Goal: Check status: Check status

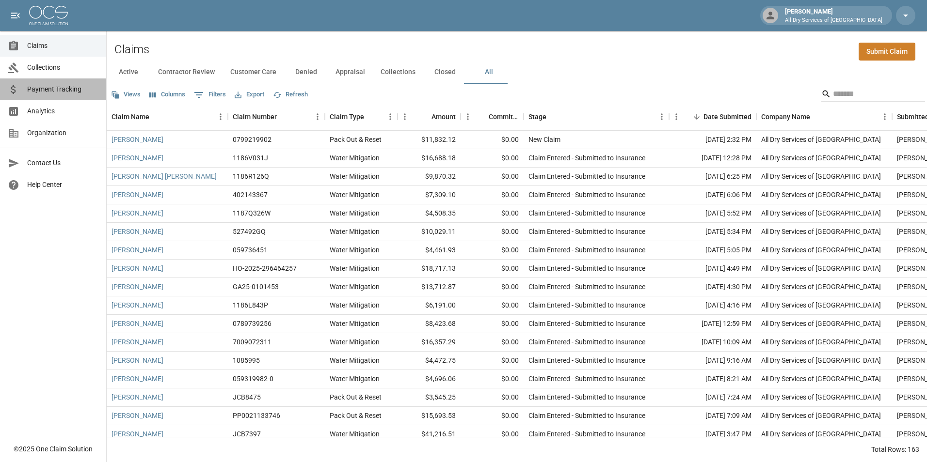
click at [49, 88] on span "Payment Tracking" at bounding box center [62, 89] width 71 height 10
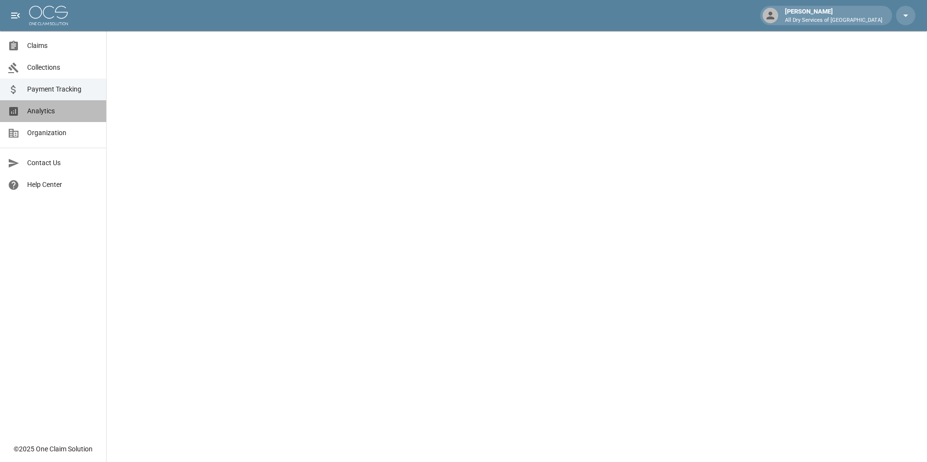
click at [65, 113] on span "Analytics" at bounding box center [62, 111] width 71 height 10
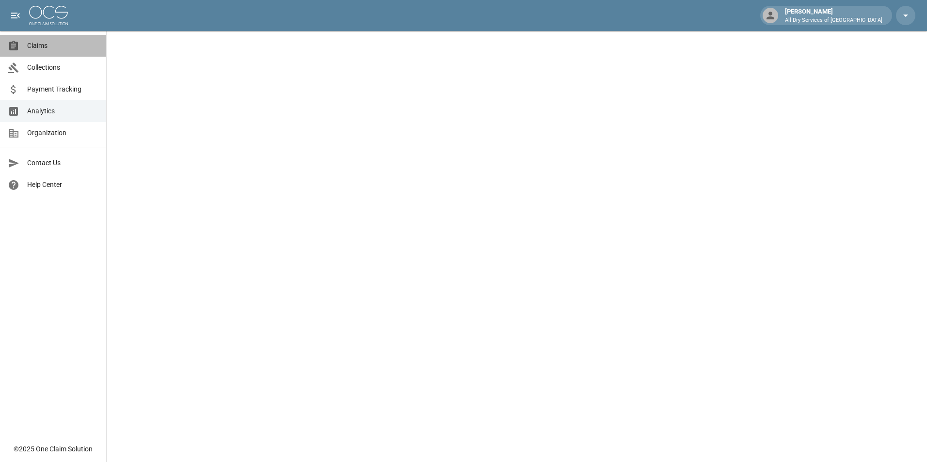
drag, startPoint x: 67, startPoint y: 47, endPoint x: 82, endPoint y: 44, distance: 15.3
click at [67, 47] on span "Claims" at bounding box center [62, 46] width 71 height 10
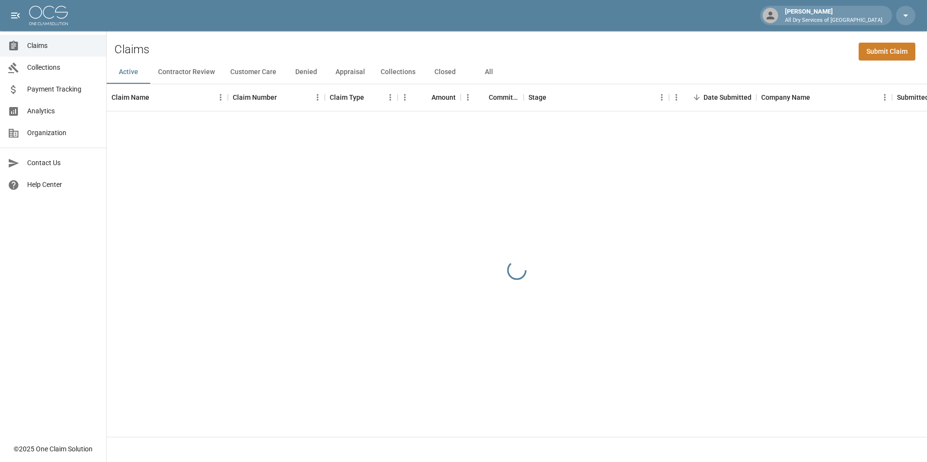
click at [487, 73] on button "All" at bounding box center [489, 72] width 44 height 23
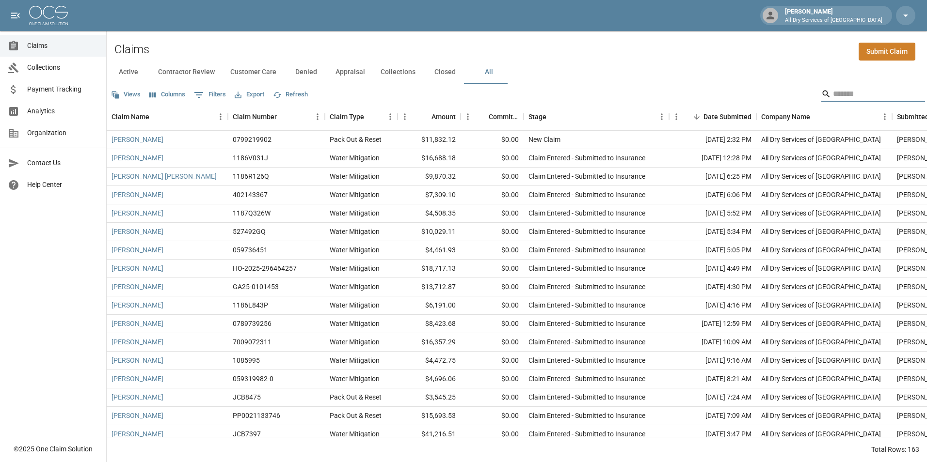
click at [853, 93] on input "Search" at bounding box center [872, 94] width 78 height 16
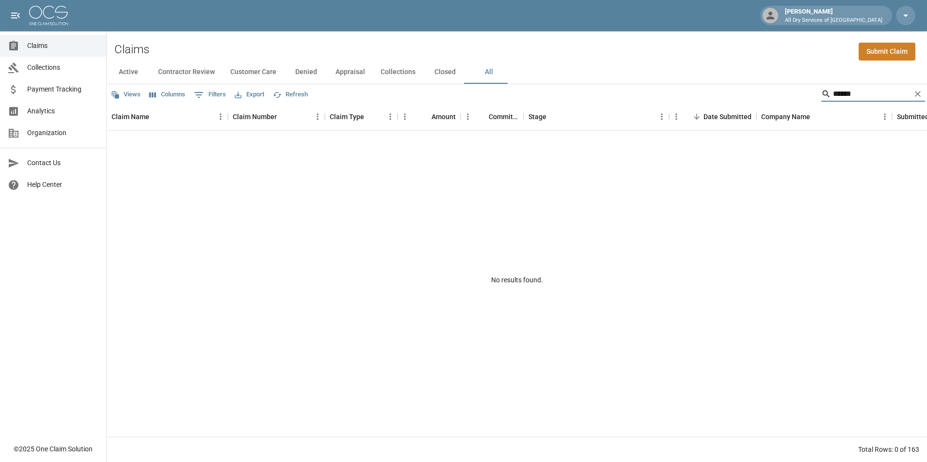
click at [860, 95] on input "******" at bounding box center [872, 94] width 78 height 16
type input "*"
